Goal: Complete application form

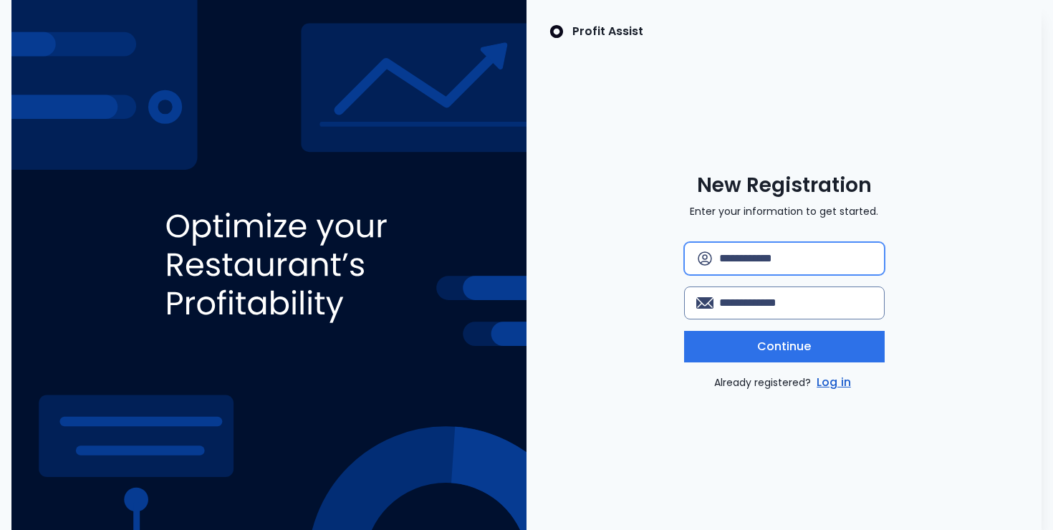
click at [739, 261] on input "text" at bounding box center [796, 259] width 153 height 32
click at [378, 118] on img at bounding box center [268, 265] width 515 height 530
click at [425, 59] on img at bounding box center [268, 265] width 515 height 530
click at [154, 52] on img at bounding box center [268, 265] width 515 height 530
